Goal: Task Accomplishment & Management: Use online tool/utility

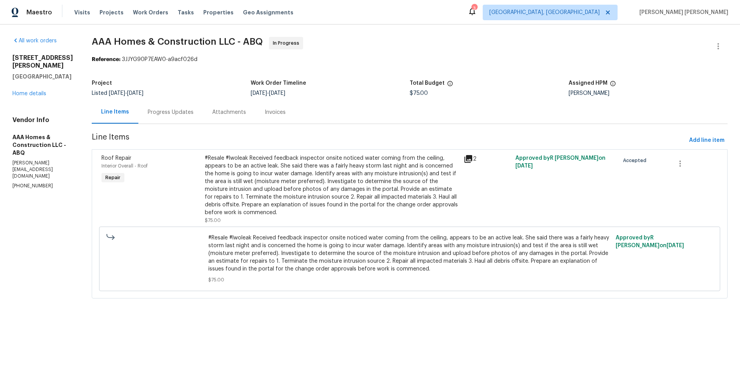
click at [468, 161] on icon at bounding box center [469, 159] width 8 height 8
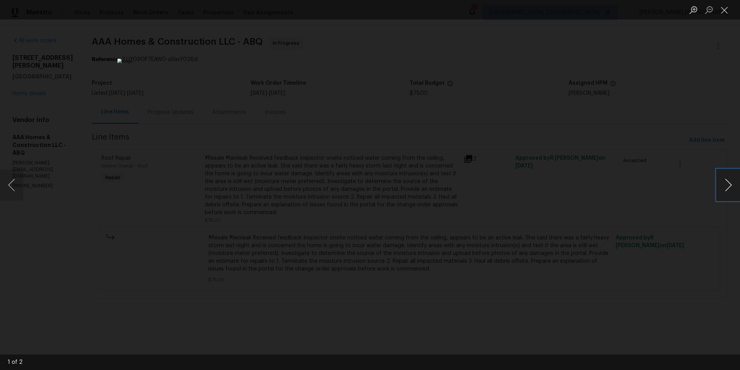
click at [727, 192] on button "Next image" at bounding box center [728, 185] width 23 height 31
click at [640, 79] on div "Lightbox" at bounding box center [370, 185] width 740 height 370
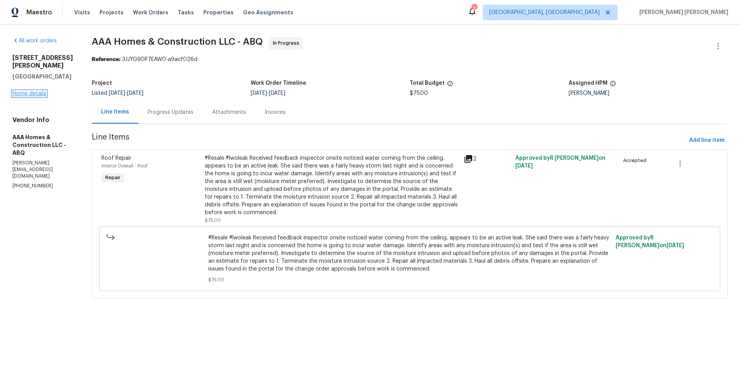
click at [31, 96] on link "Home details" at bounding box center [29, 93] width 34 height 5
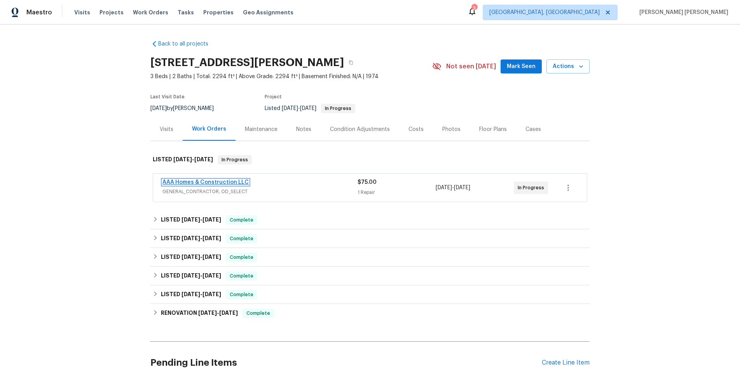
click at [210, 184] on link "AAA Homes & Construction LLC" at bounding box center [206, 182] width 86 height 5
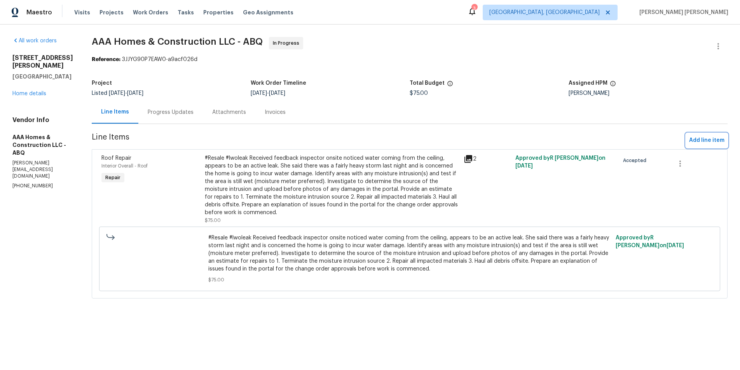
click at [706, 140] on span "Add line item" at bounding box center [706, 141] width 35 height 10
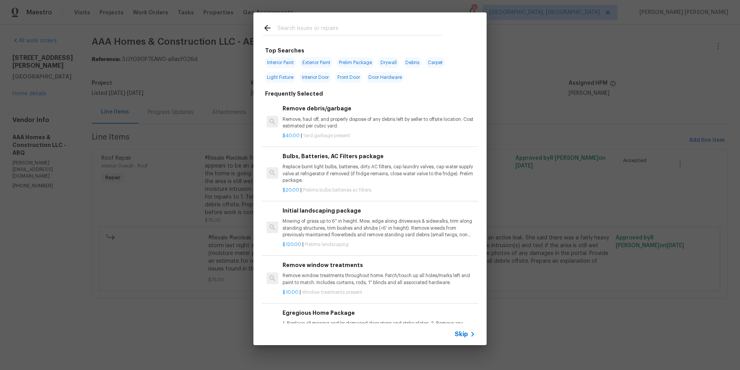
click at [458, 334] on span "Skip" at bounding box center [461, 334] width 13 height 8
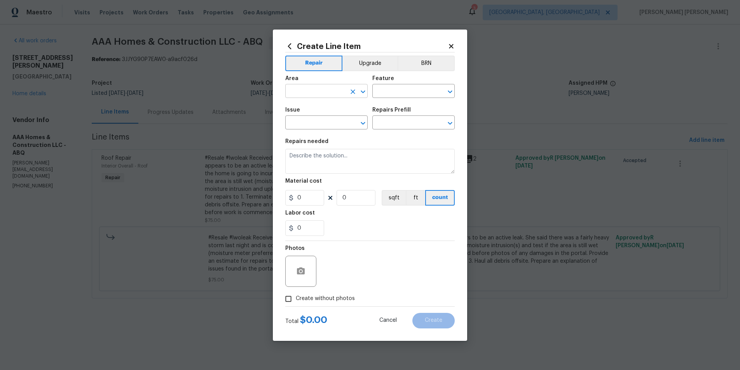
click at [322, 91] on input "text" at bounding box center [315, 92] width 61 height 12
drag, startPoint x: 323, startPoint y: 110, endPoint x: 366, endPoint y: 102, distance: 44.2
click at [330, 108] on li "Roof" at bounding box center [326, 109] width 82 height 13
type input "Roof"
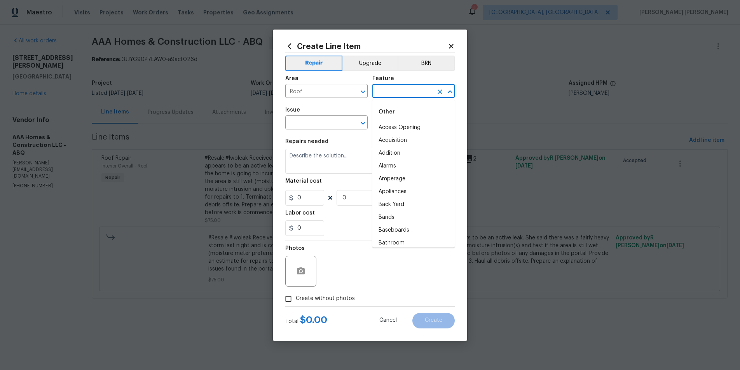
click at [396, 91] on input "text" at bounding box center [402, 92] width 61 height 12
type input "w"
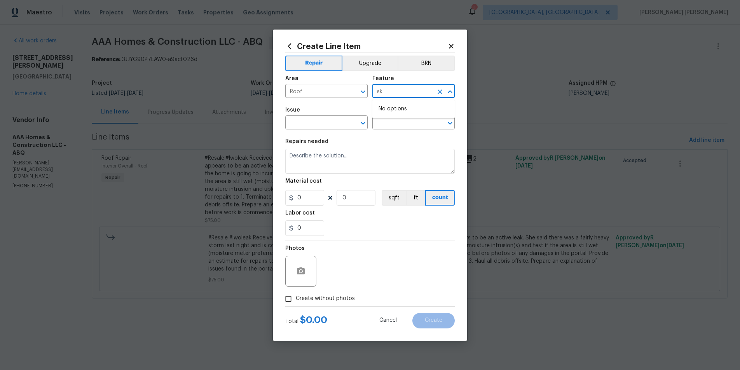
type input "s"
drag, startPoint x: 396, startPoint y: 126, endPoint x: 355, endPoint y: 124, distance: 40.9
click at [392, 126] on li "Exterior Windows" at bounding box center [413, 127] width 82 height 13
type input "Exterior Windows"
click at [323, 125] on input "text" at bounding box center [315, 123] width 61 height 12
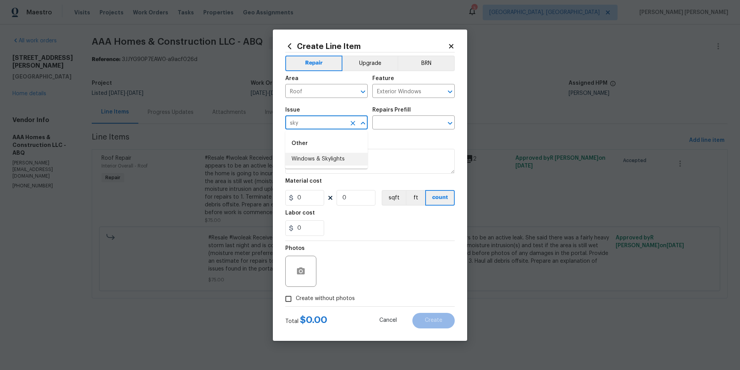
click at [342, 156] on li "Windows & Skylights" at bounding box center [326, 159] width 82 height 13
type input "Windows & Skylights"
click at [403, 116] on div "Repairs Prefill" at bounding box center [413, 112] width 82 height 10
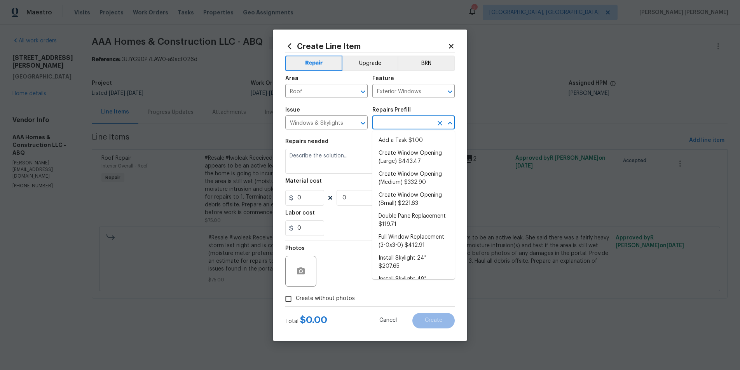
click at [403, 117] on input "text" at bounding box center [402, 123] width 61 height 12
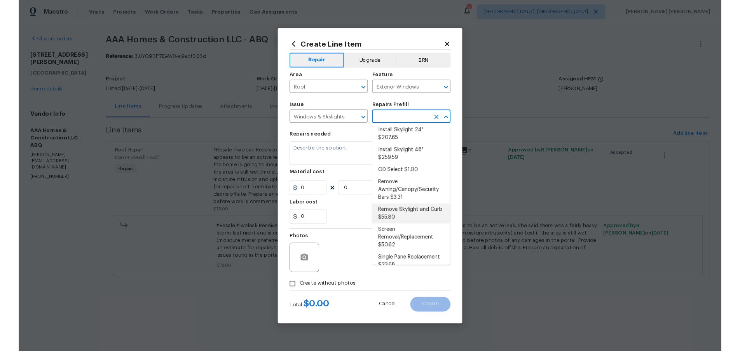
scroll to position [128, 0]
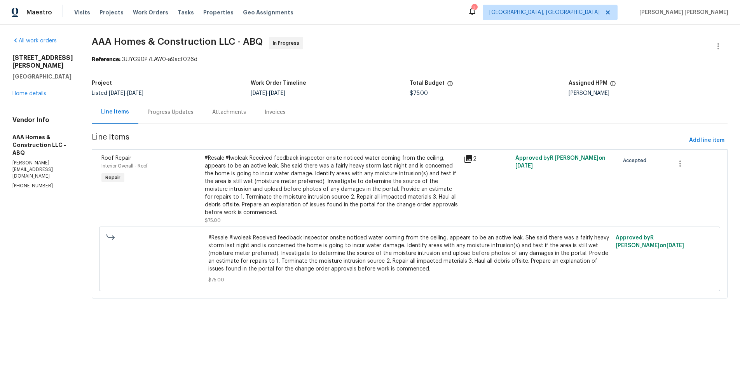
click at [517, 59] on div "Reference: 3JJYG90P7EAW0-a9acf026d" at bounding box center [410, 60] width 636 height 8
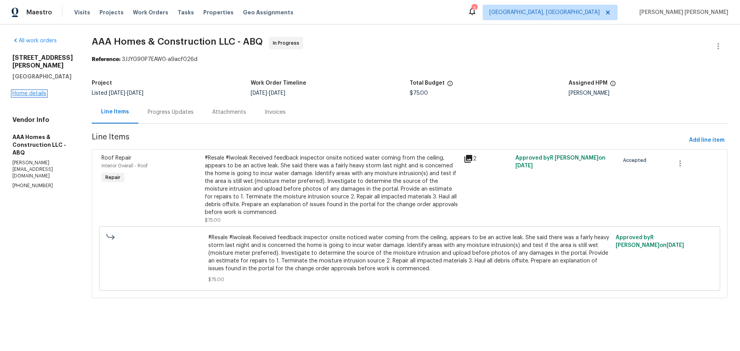
click at [32, 96] on link "Home details" at bounding box center [29, 93] width 34 height 5
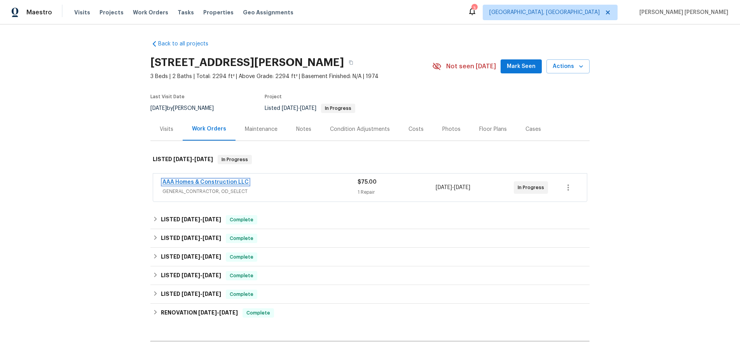
click at [205, 183] on link "AAA Homes & Construction LLC" at bounding box center [206, 182] width 86 height 5
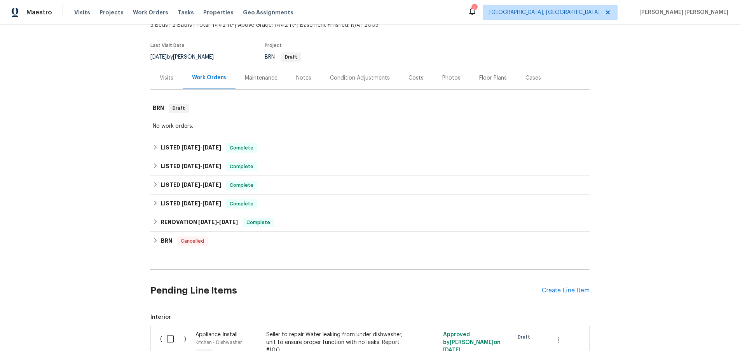
scroll to position [129, 0]
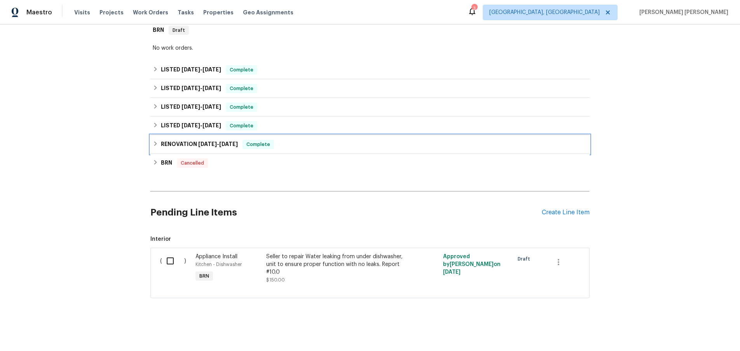
click at [195, 143] on h6 "RENOVATION 4/2/25 - 4/10/25" at bounding box center [199, 144] width 77 height 9
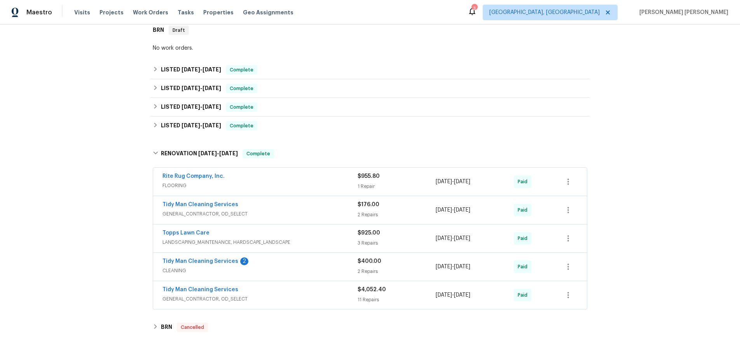
click at [325, 303] on span "GENERAL_CONTRACTOR, OD_SELECT" at bounding box center [260, 300] width 195 height 8
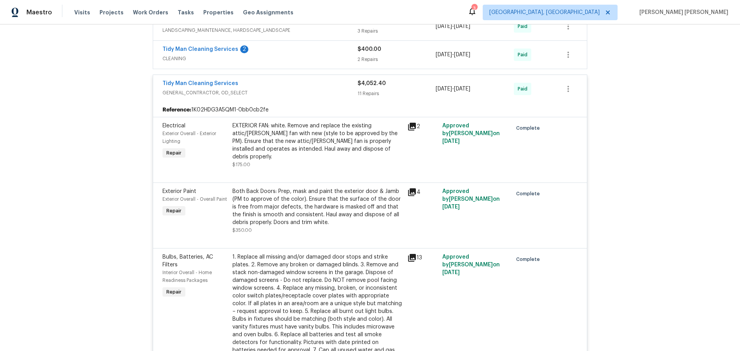
scroll to position [271, 0]
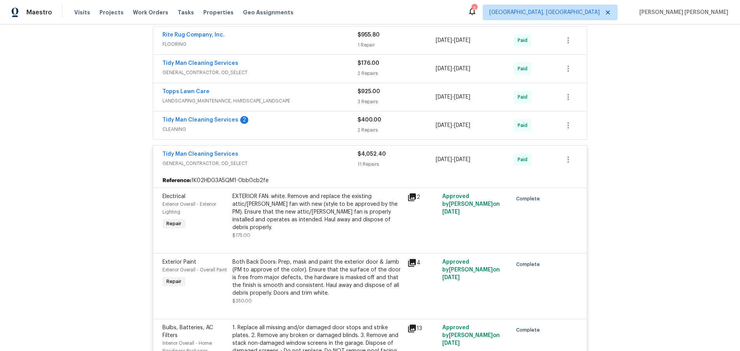
click at [289, 155] on div "Tidy Man Cleaning Services" at bounding box center [260, 154] width 195 height 9
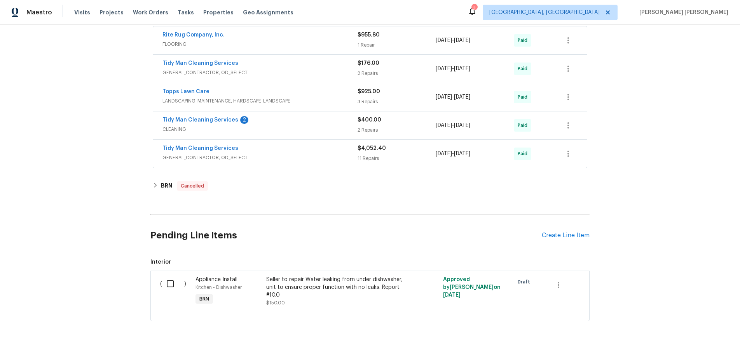
click at [318, 131] on span "CLEANING" at bounding box center [260, 130] width 195 height 8
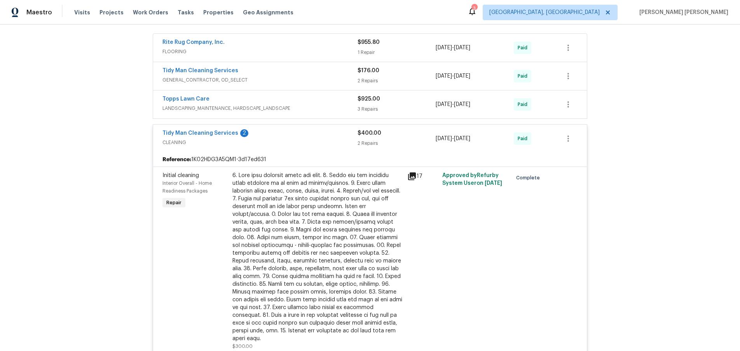
click at [318, 135] on div "Tidy Man Cleaning Services 2" at bounding box center [260, 133] width 195 height 9
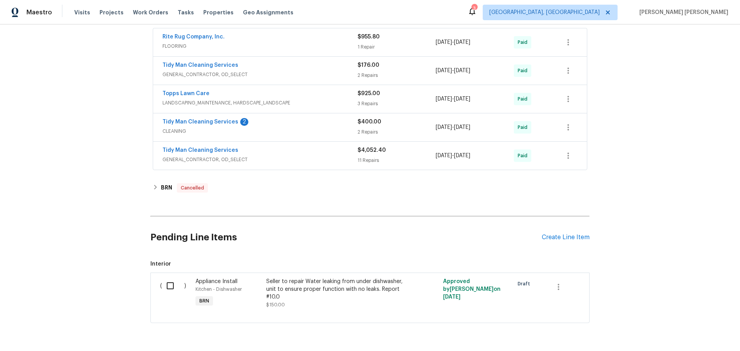
scroll to position [267, 0]
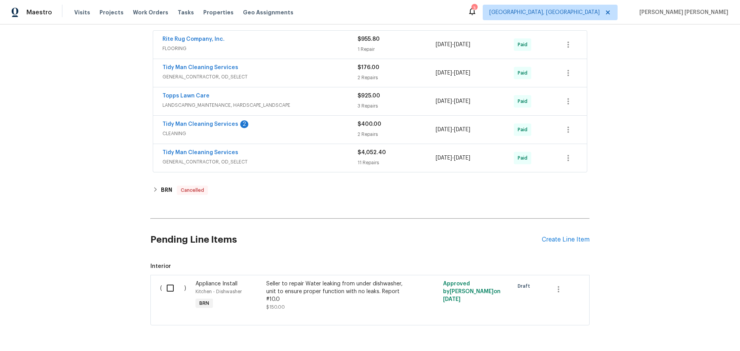
click at [315, 97] on div "Topps Lawn Care" at bounding box center [260, 96] width 195 height 9
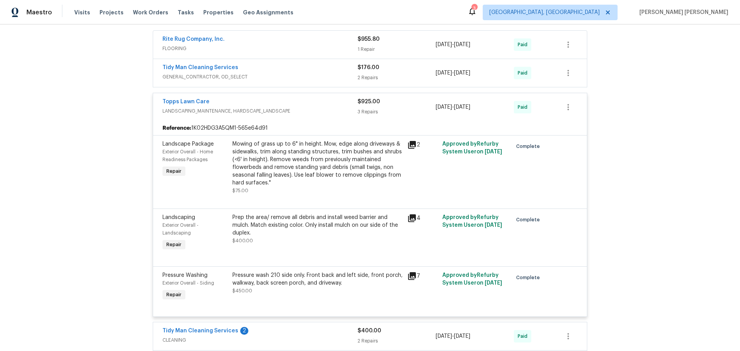
click at [316, 102] on div "Topps Lawn Care" at bounding box center [260, 102] width 195 height 9
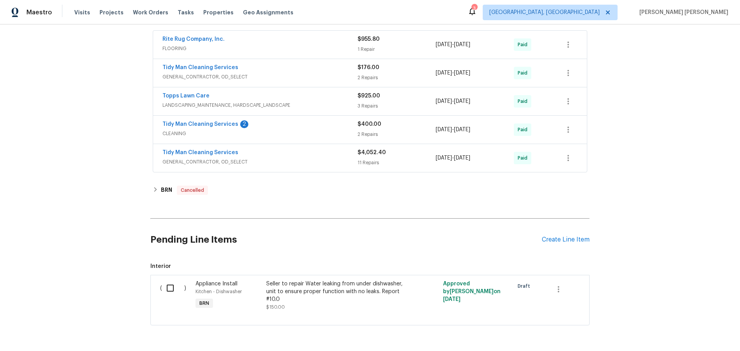
click at [322, 75] on span "GENERAL_CONTRACTOR, OD_SELECT" at bounding box center [260, 77] width 195 height 8
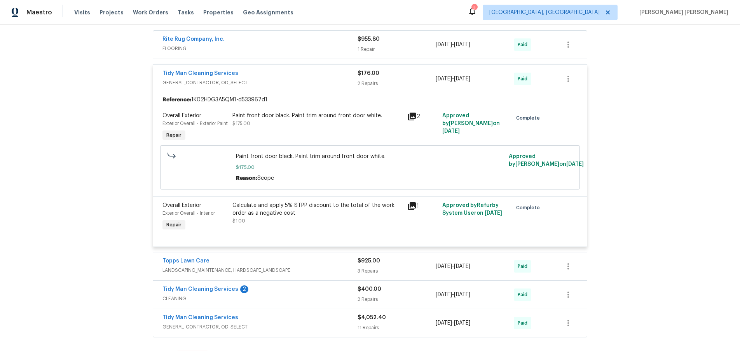
click at [322, 75] on div "Tidy Man Cleaning Services" at bounding box center [260, 74] width 195 height 9
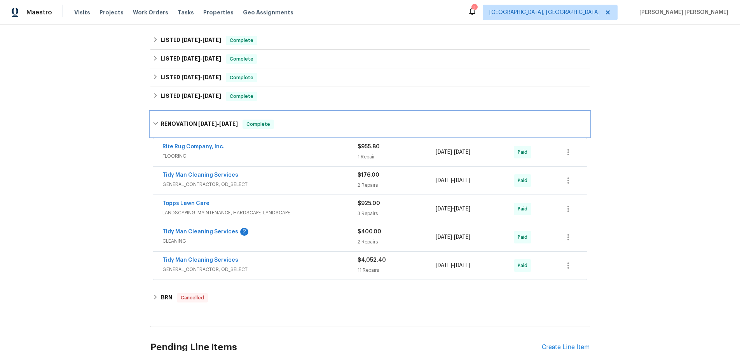
click at [155, 121] on icon at bounding box center [155, 123] width 5 height 5
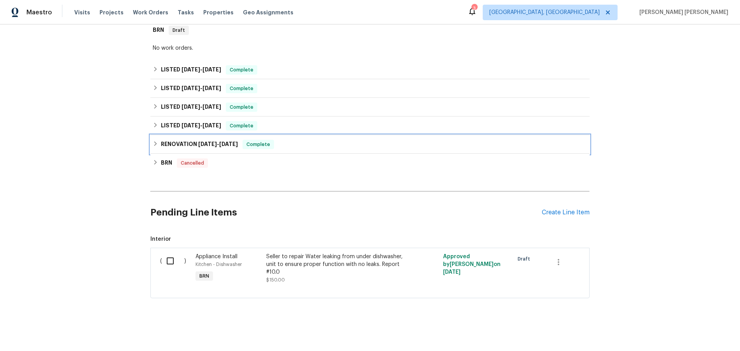
scroll to position [129, 0]
click at [154, 126] on icon at bounding box center [155, 124] width 5 height 5
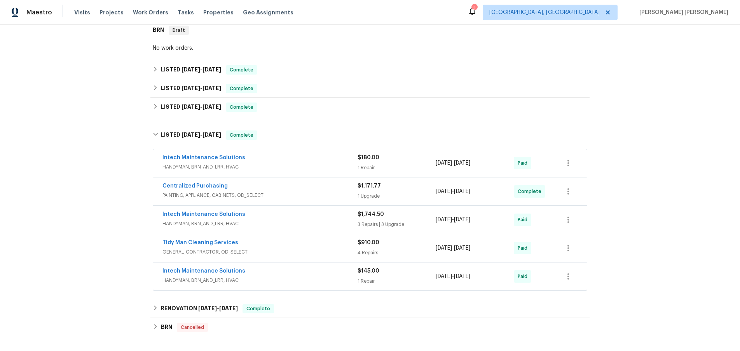
click at [330, 220] on span "HANDYMAN, BRN_AND_LRR, HVAC" at bounding box center [260, 224] width 195 height 8
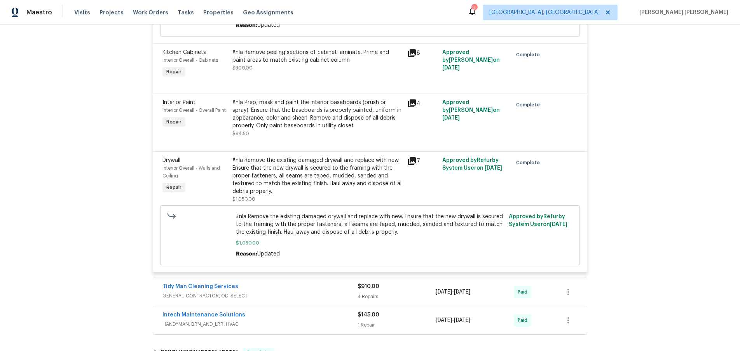
scroll to position [711, 0]
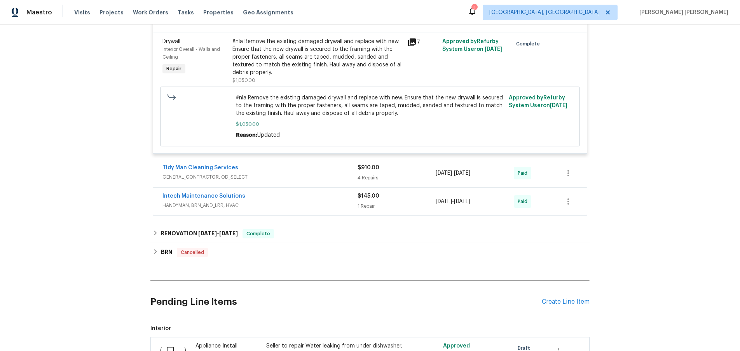
click at [315, 170] on div "Tidy Man Cleaning Services" at bounding box center [260, 168] width 195 height 9
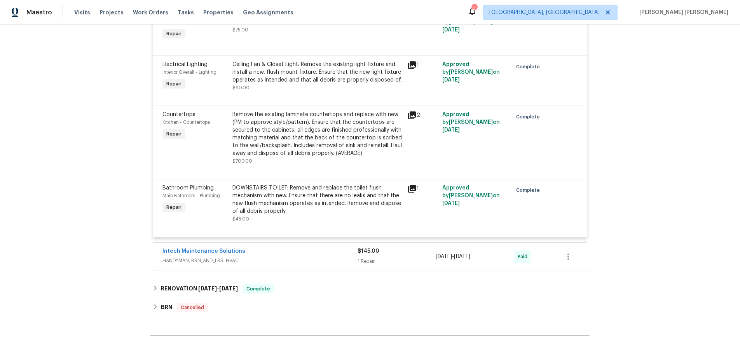
scroll to position [908, 0]
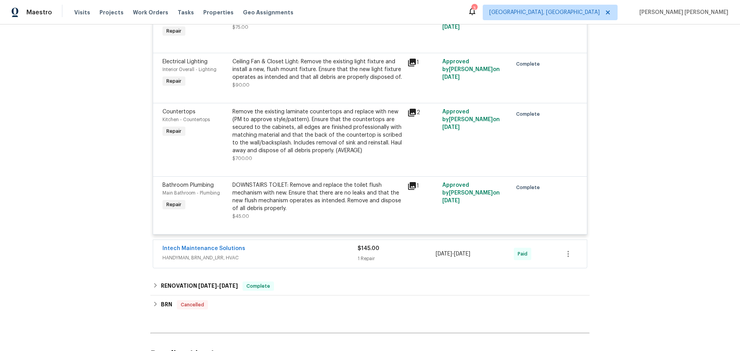
click at [325, 261] on div "Intech Maintenance Solutions HANDYMAN, BRN_AND_LRR, HVAC" at bounding box center [260, 254] width 195 height 19
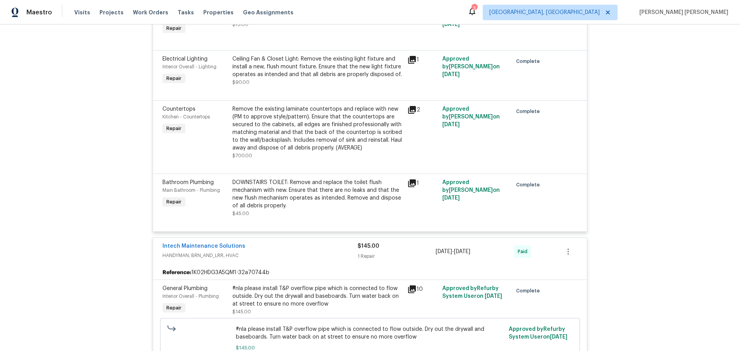
scroll to position [958, 0]
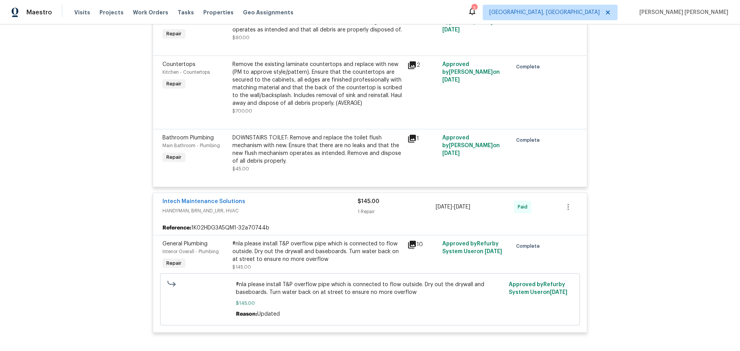
click at [414, 246] on icon at bounding box center [411, 244] width 9 height 9
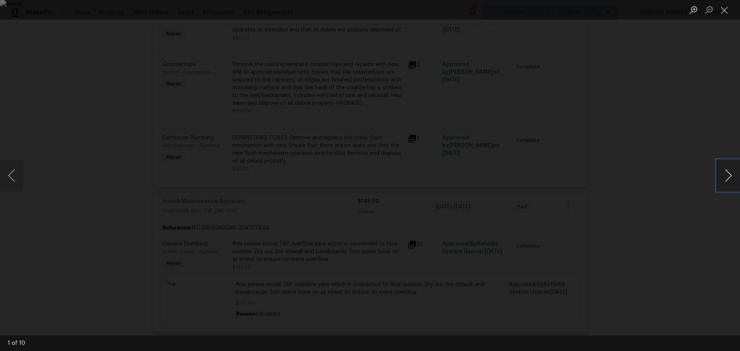
click at [722, 186] on button "Next image" at bounding box center [728, 175] width 23 height 31
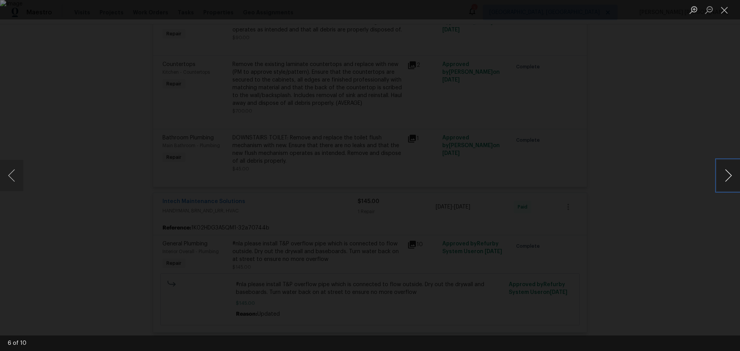
click at [722, 186] on button "Next image" at bounding box center [728, 175] width 23 height 31
click at [731, 177] on button "Next image" at bounding box center [728, 175] width 23 height 31
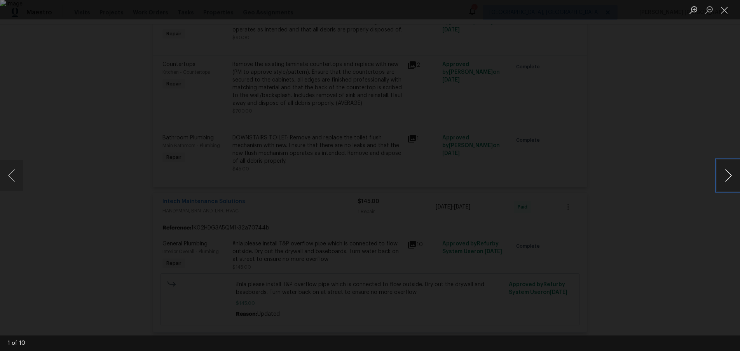
click at [731, 177] on button "Next image" at bounding box center [728, 175] width 23 height 31
click at [704, 199] on div "Lightbox" at bounding box center [370, 175] width 740 height 351
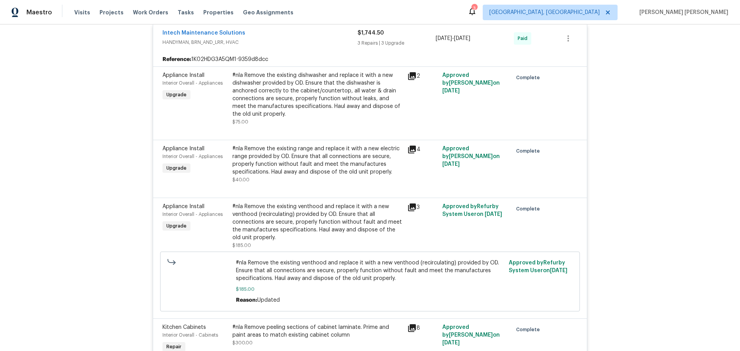
scroll to position [111, 0]
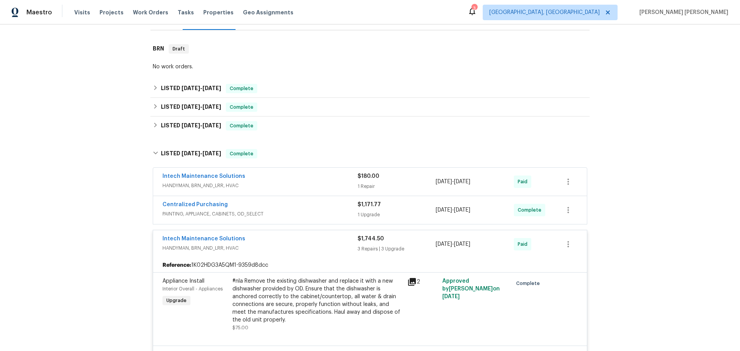
click at [313, 243] on div "Intech Maintenance Solutions" at bounding box center [260, 239] width 195 height 9
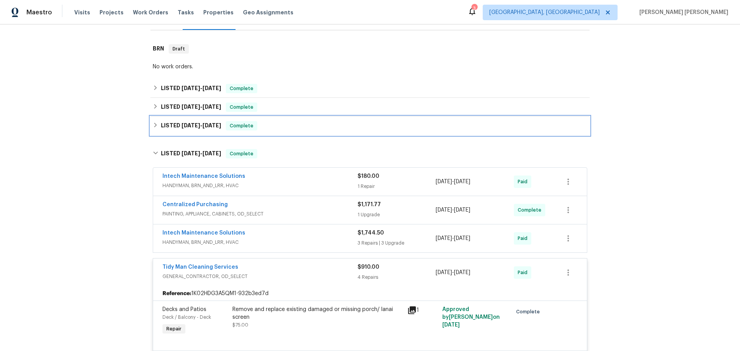
click at [157, 128] on div "LISTED 4/12/25 - 4/14/25 Complete" at bounding box center [370, 125] width 435 height 9
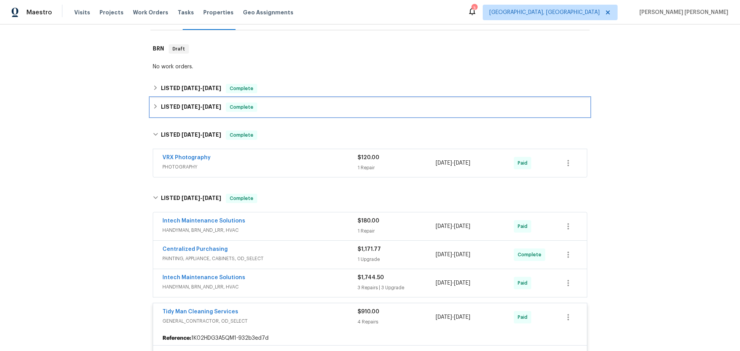
click at [155, 107] on icon at bounding box center [155, 106] width 3 height 5
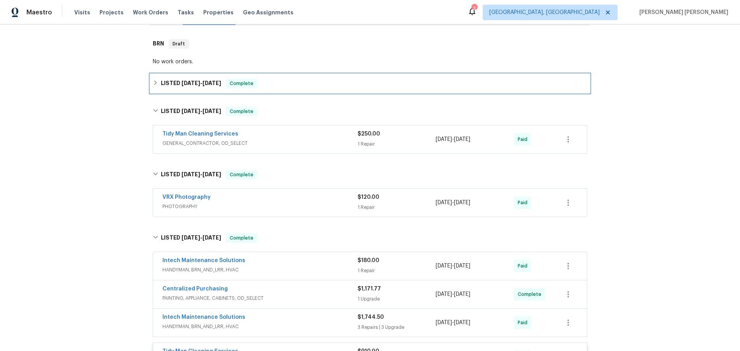
click at [153, 81] on icon at bounding box center [155, 82] width 5 height 5
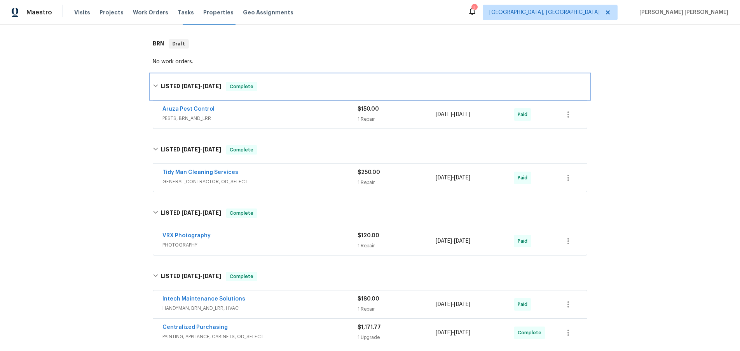
scroll to position [115, 0]
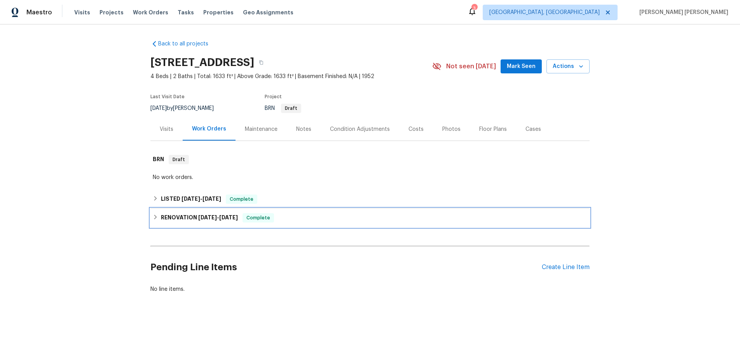
click at [214, 220] on span "[DATE]" at bounding box center [207, 217] width 19 height 5
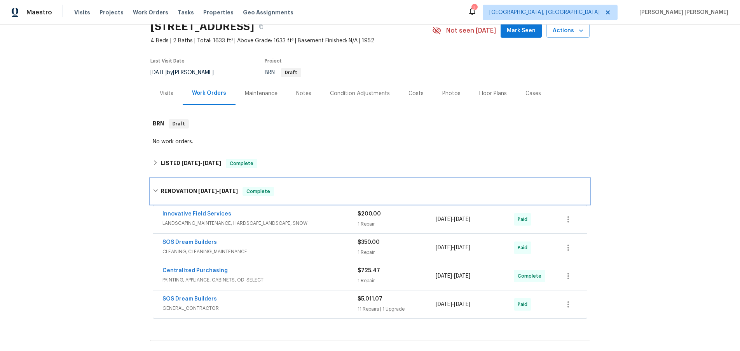
scroll to position [36, 0]
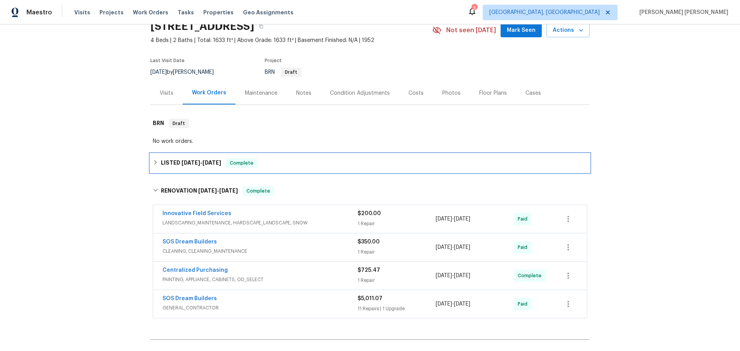
click at [176, 167] on h6 "LISTED [DATE] - [DATE]" at bounding box center [191, 163] width 60 height 9
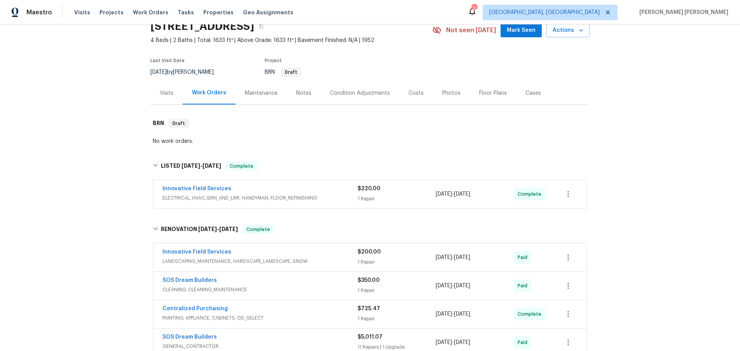
click at [336, 198] on span "ELECTRICAL, HVAC, BRN_AND_LRR, HANDYMAN, FLOOR_REFINISHING" at bounding box center [260, 198] width 195 height 8
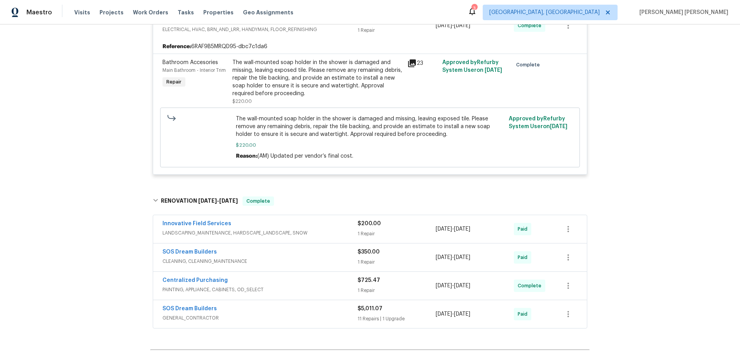
scroll to position [262, 0]
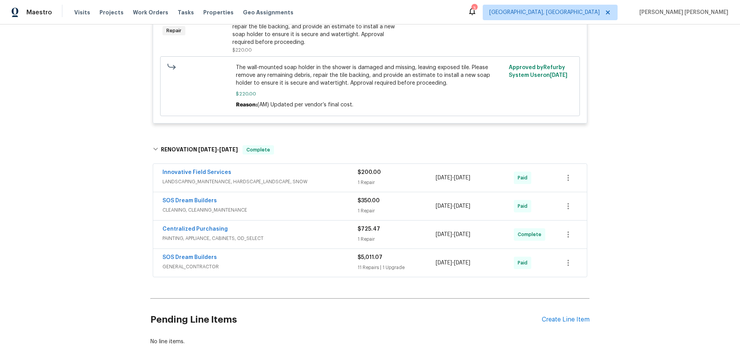
click at [351, 270] on span "GENERAL_CONTRACTOR" at bounding box center [260, 267] width 195 height 8
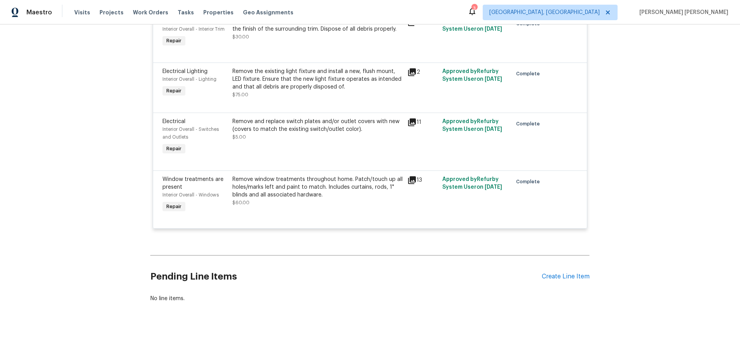
scroll to position [1114, 0]
